Goal: Information Seeking & Learning: Learn about a topic

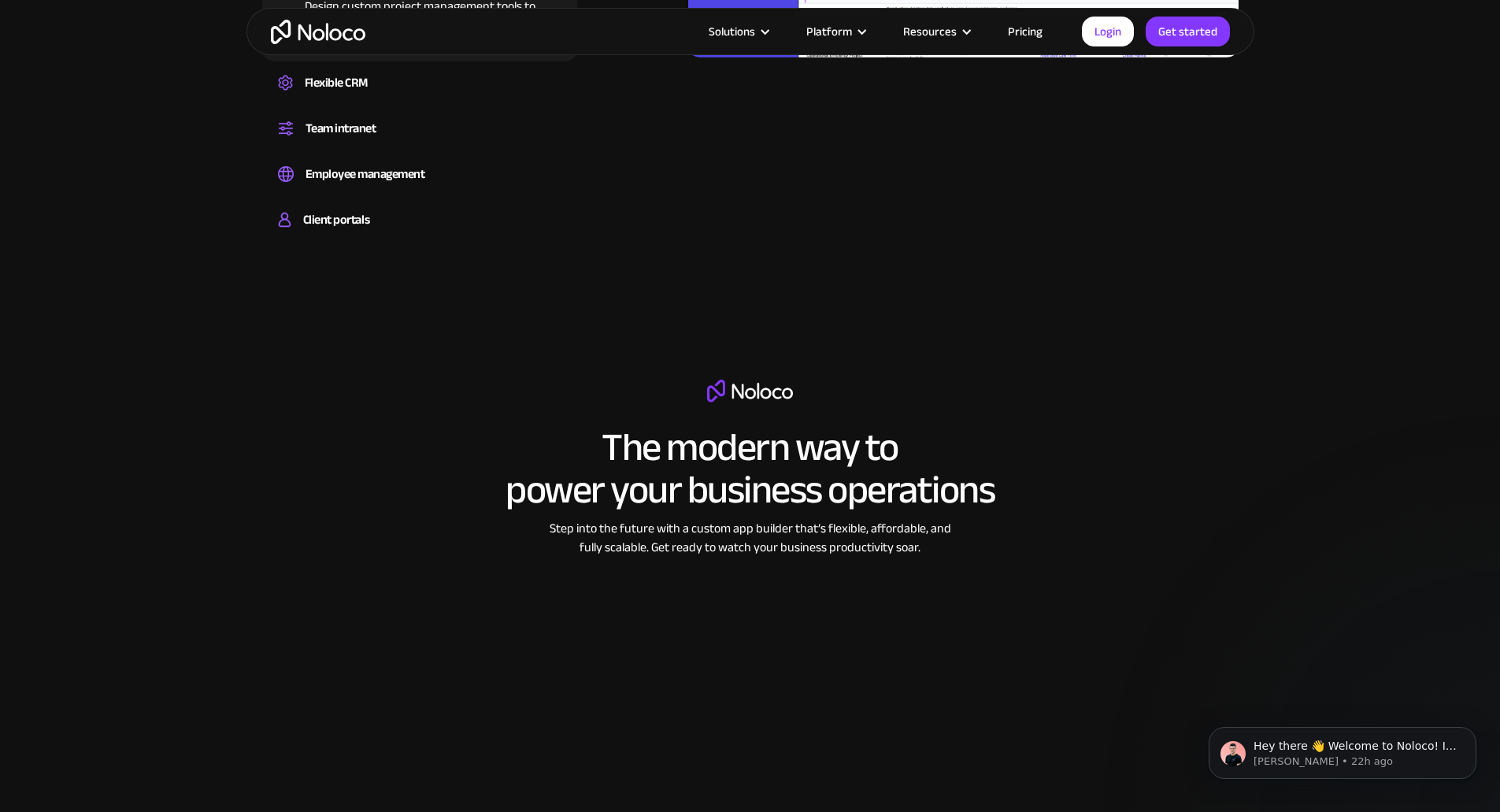
scroll to position [1937, 0]
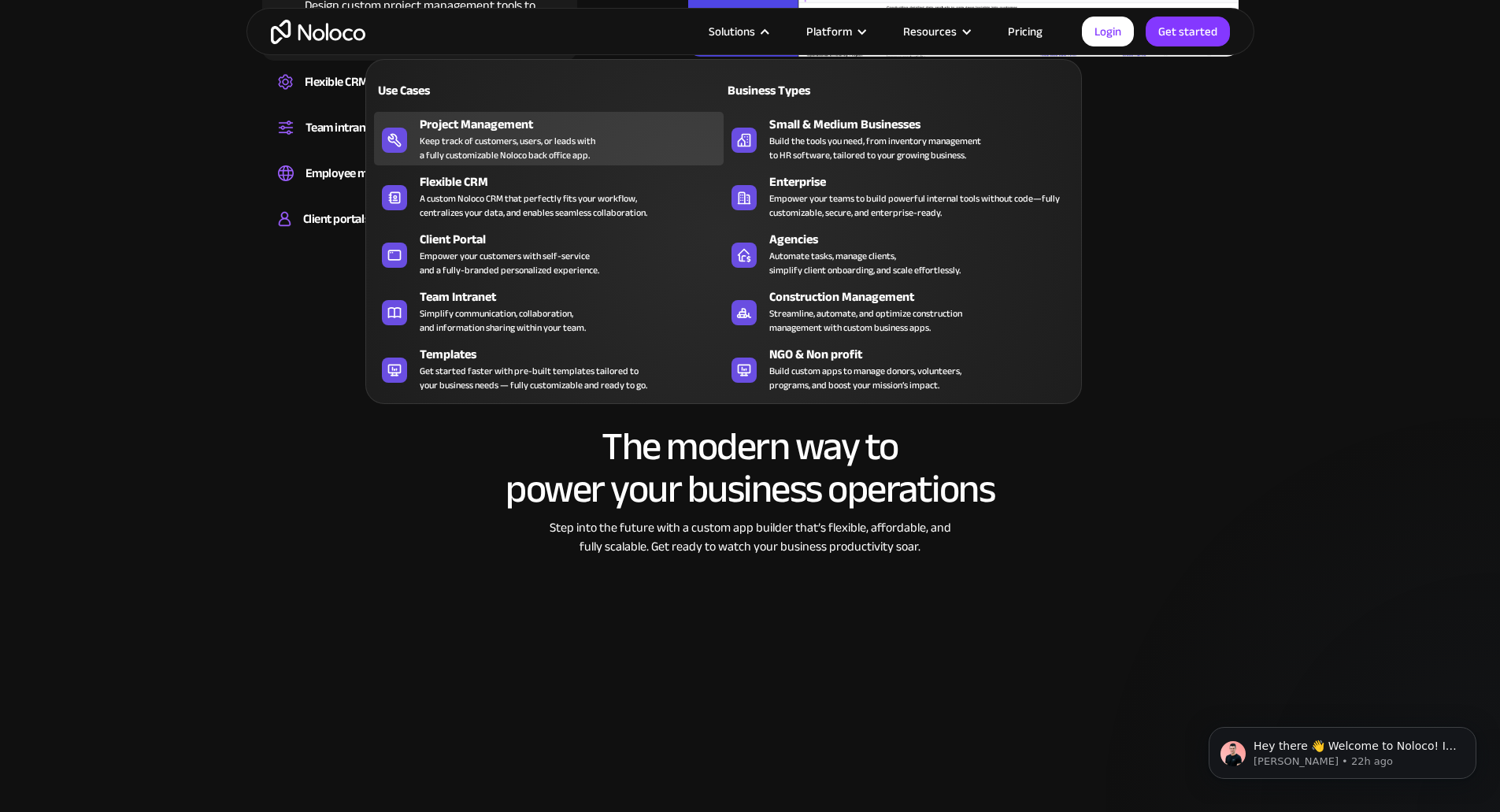
click at [589, 144] on div "Keep track of customers, users, or leads with a fully customizable Noloco back …" at bounding box center [507, 148] width 176 height 29
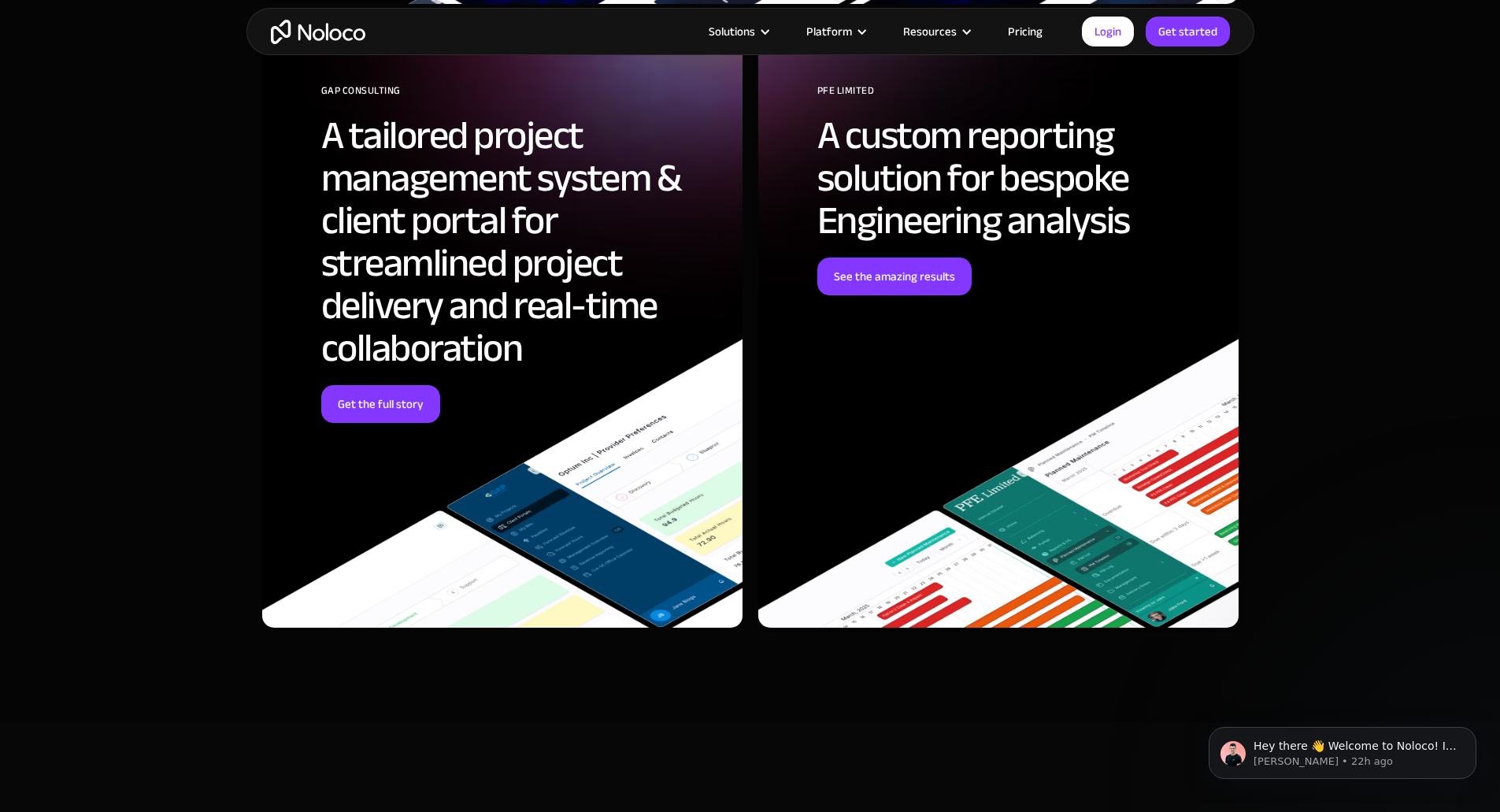
scroll to position [5141, 0]
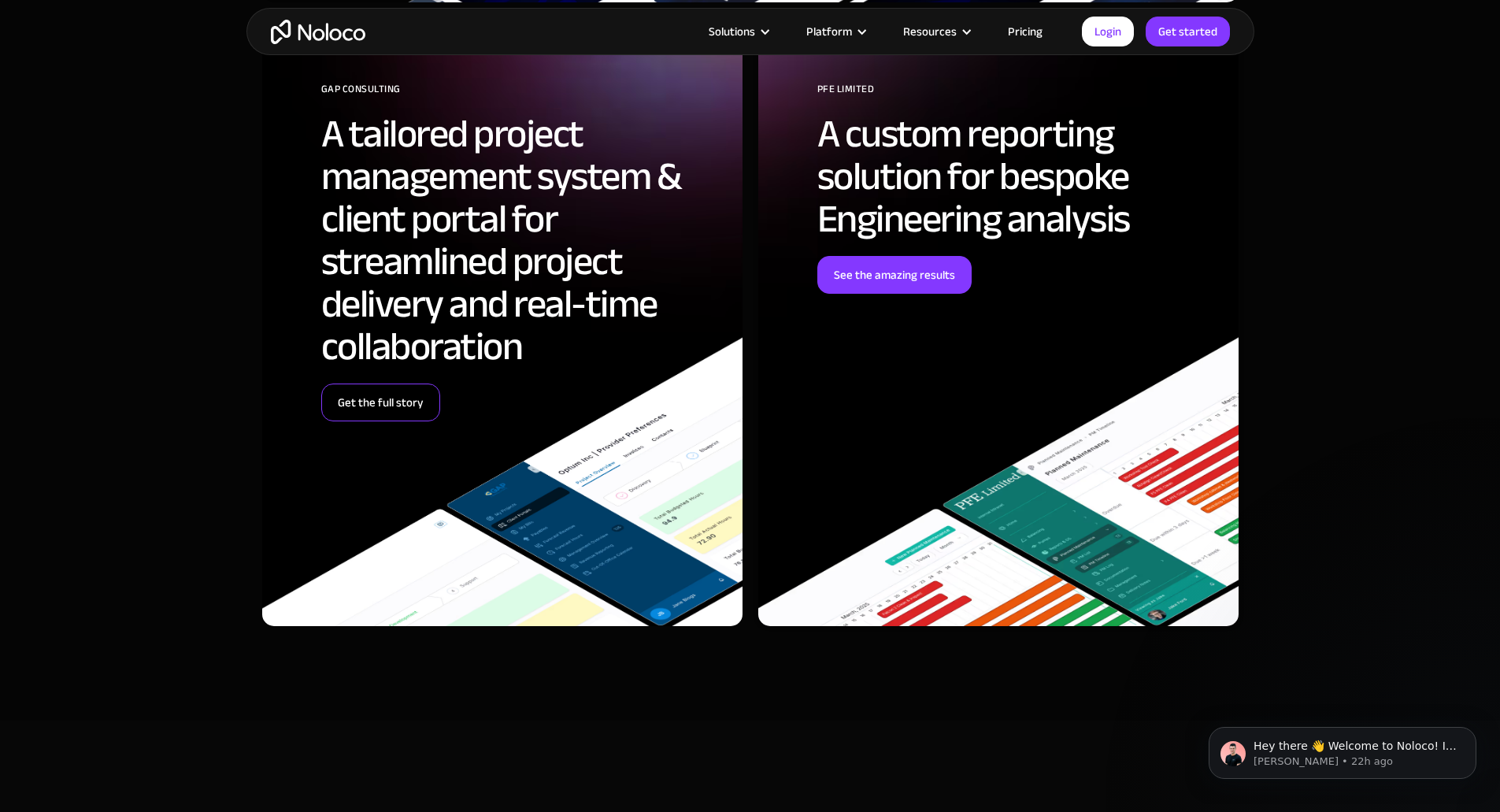
click at [400, 408] on link "Get the full story" at bounding box center [381, 403] width 119 height 38
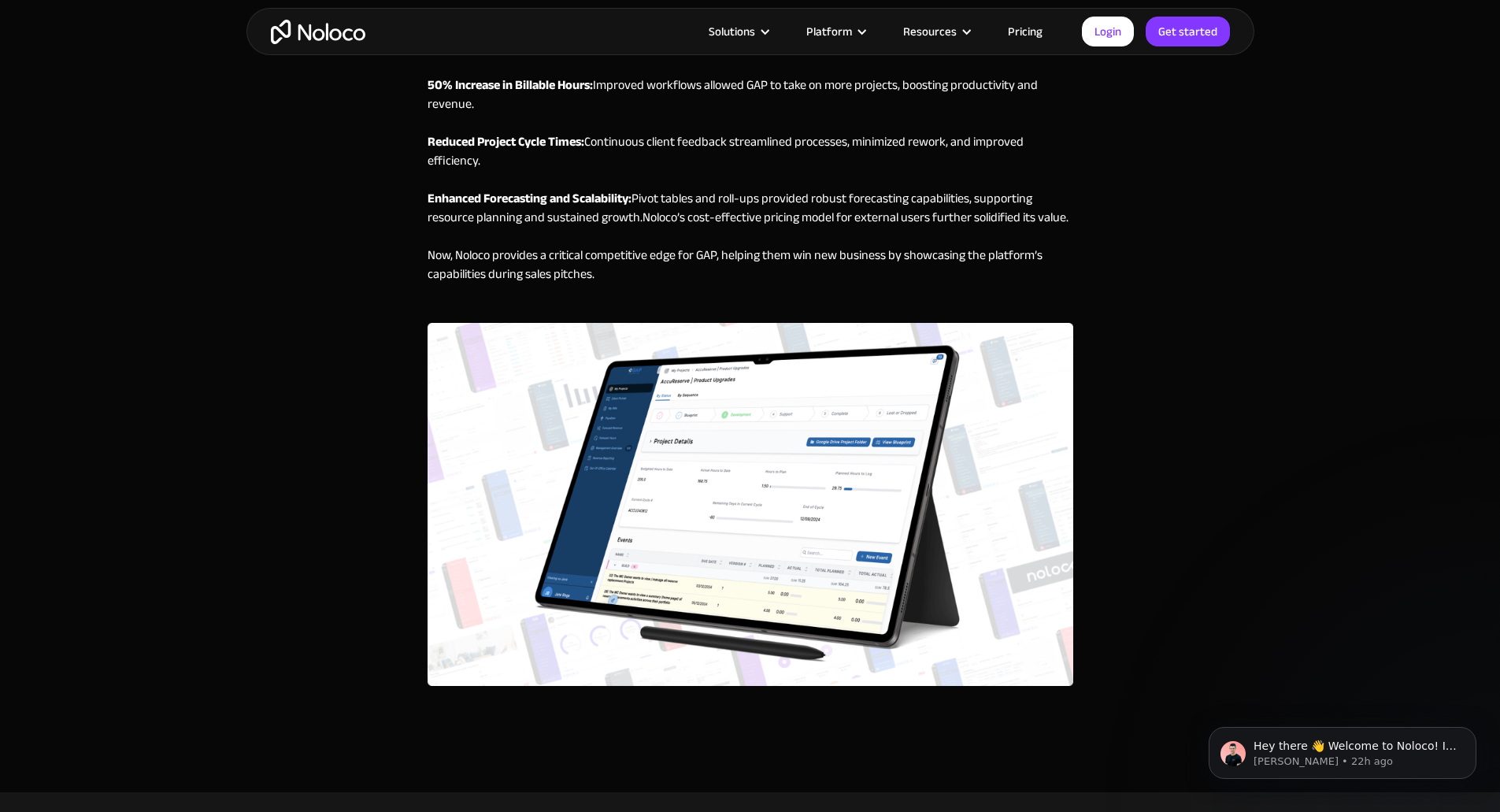
scroll to position [4229, 0]
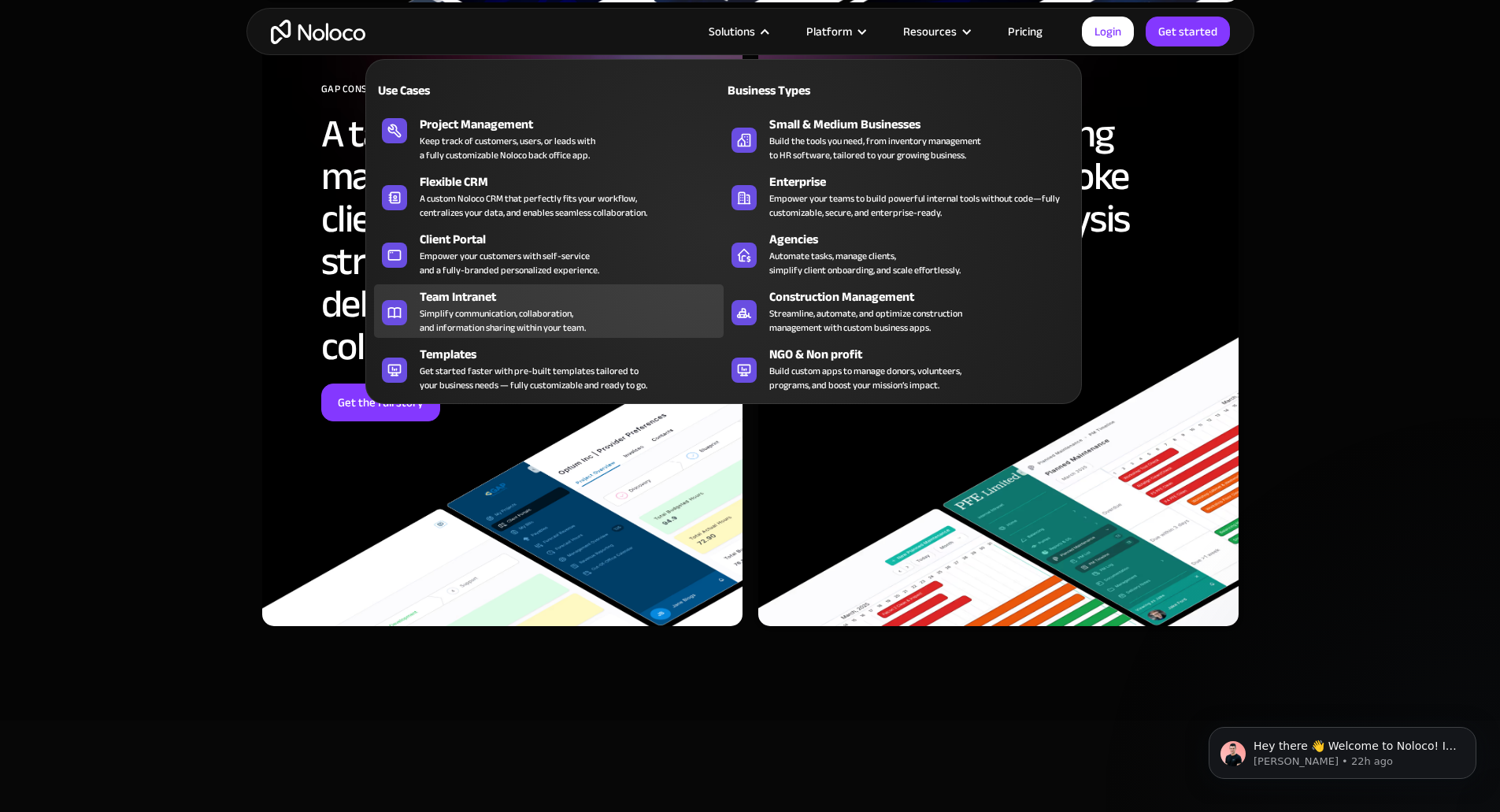
click at [469, 321] on div "Simplify communication, collaboration, and information sharing within your team." at bounding box center [502, 320] width 166 height 29
